Goal: Task Accomplishment & Management: Use online tool/utility

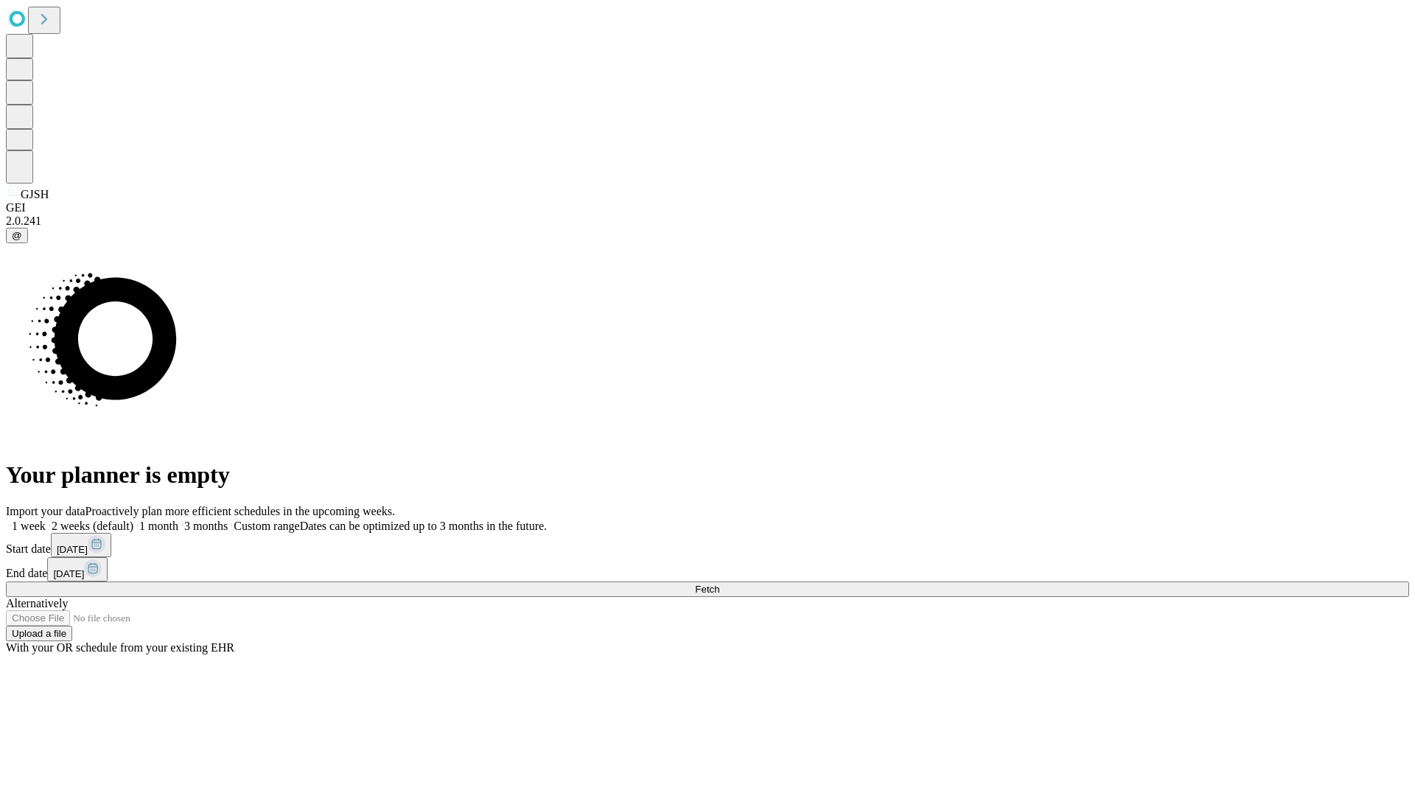
click at [719, 584] on span "Fetch" at bounding box center [707, 589] width 24 height 11
